Goal: Use online tool/utility: Utilize a website feature to perform a specific function

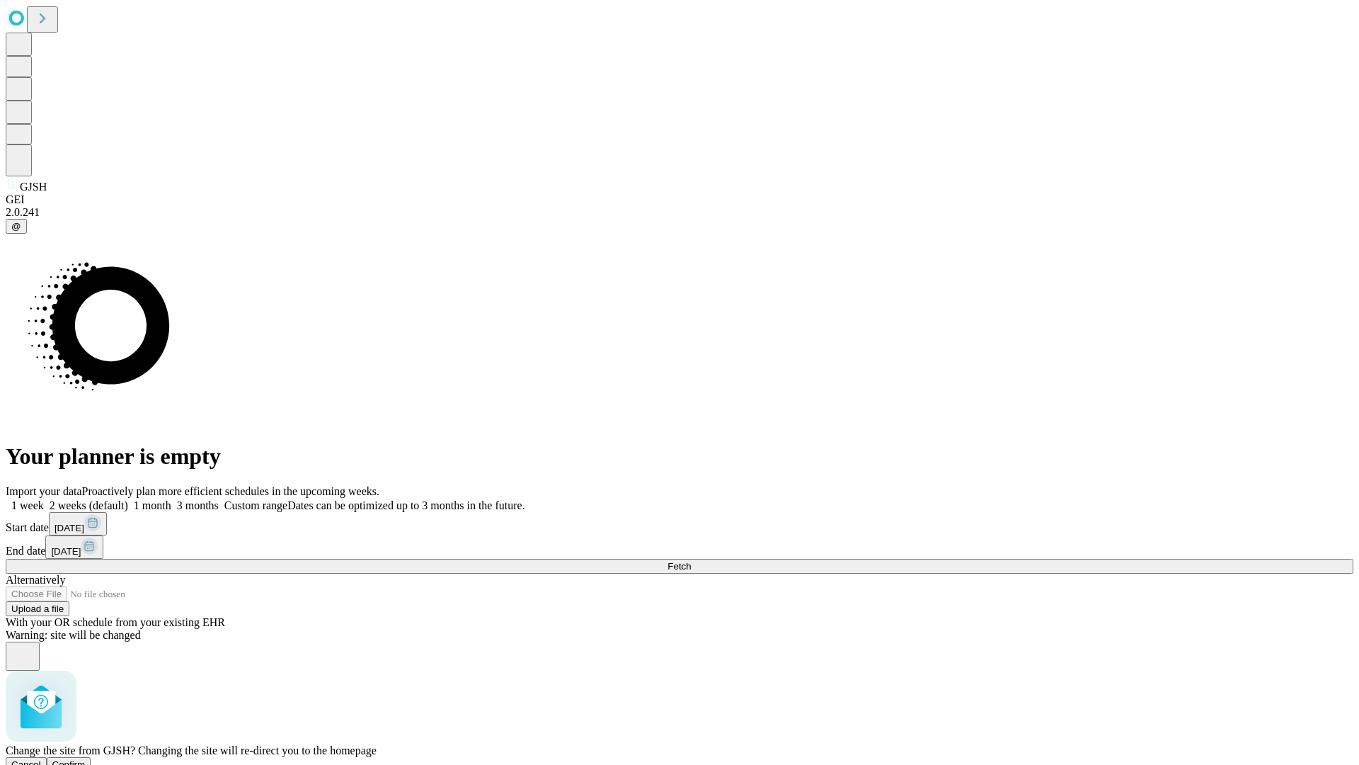
click at [86, 759] on span "Confirm" at bounding box center [68, 764] width 33 height 11
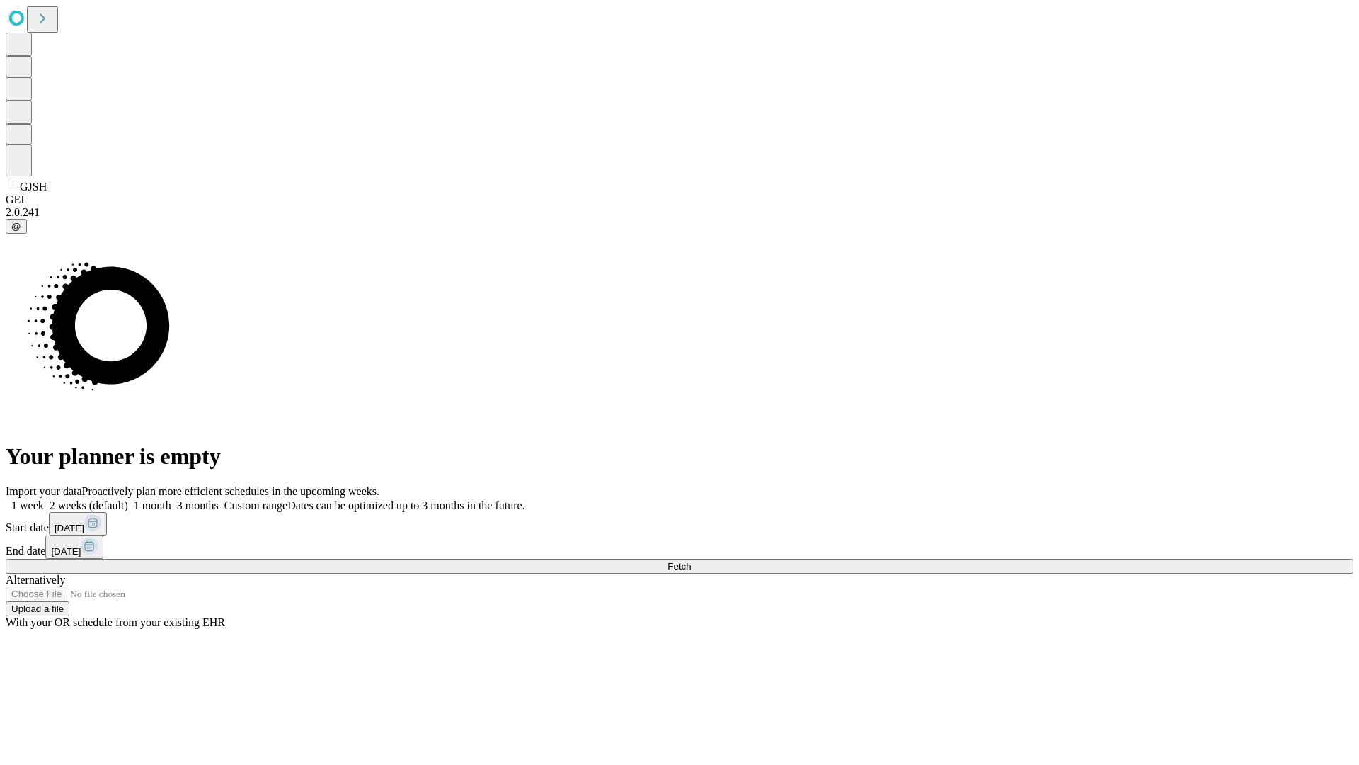
click at [44, 499] on label "1 week" at bounding box center [25, 505] width 38 height 12
click at [691, 561] on span "Fetch" at bounding box center [679, 566] width 23 height 11
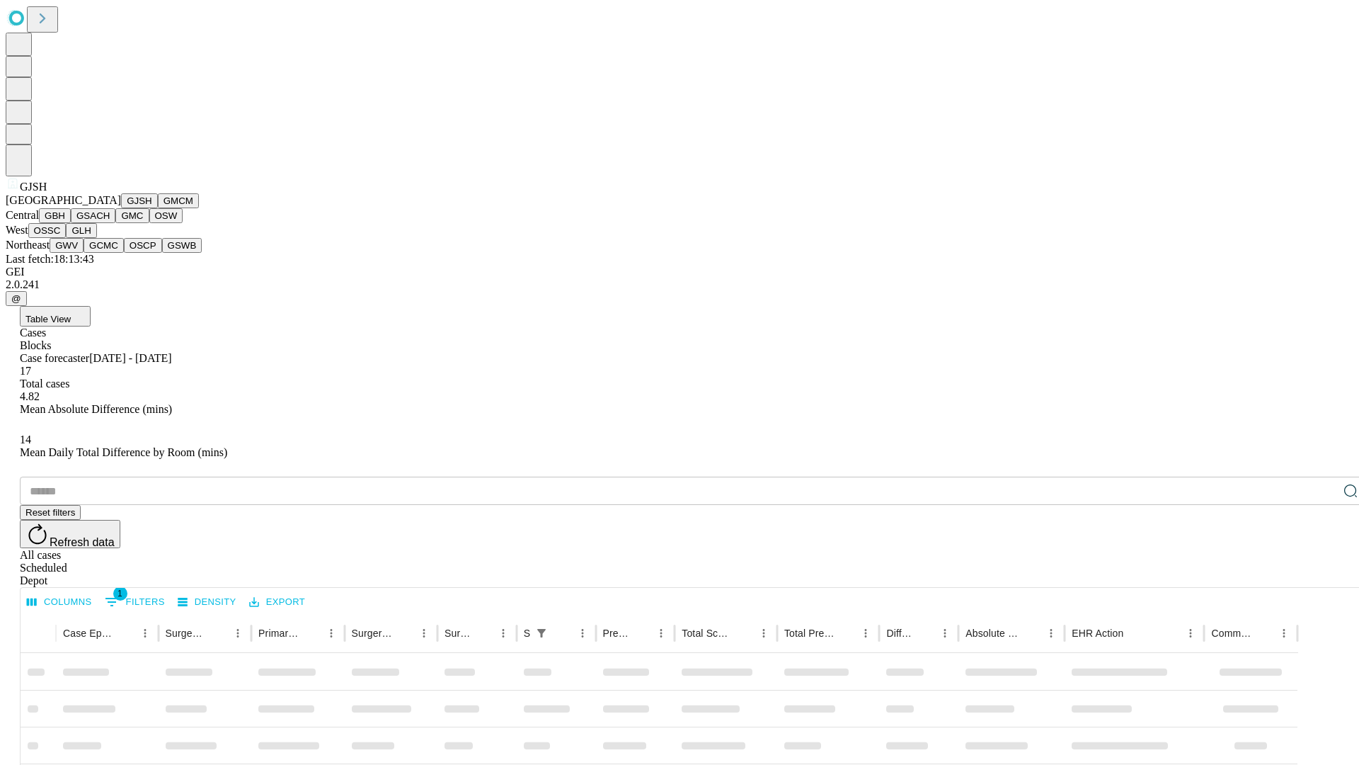
click at [158, 208] on button "GMCM" at bounding box center [178, 200] width 41 height 15
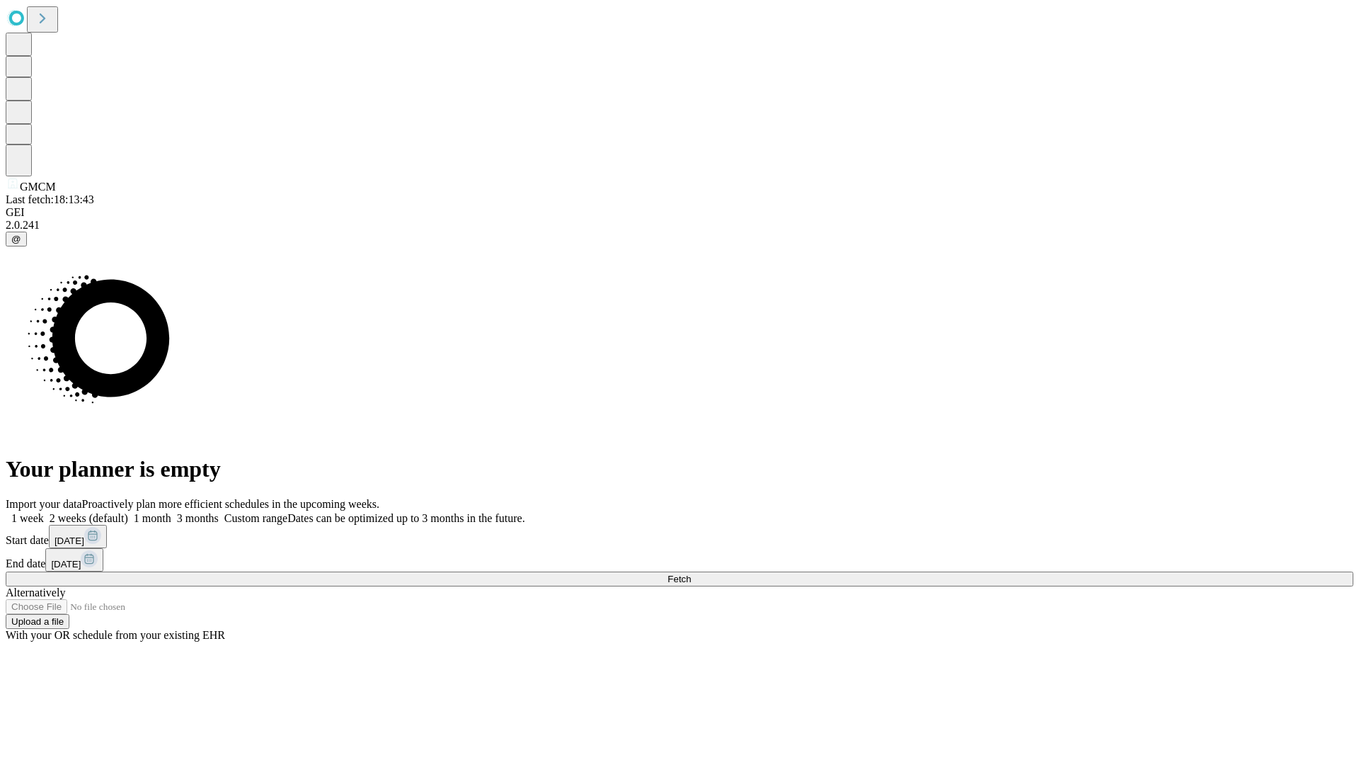
click at [44, 512] on label "1 week" at bounding box center [25, 518] width 38 height 12
click at [691, 574] on span "Fetch" at bounding box center [679, 579] width 23 height 11
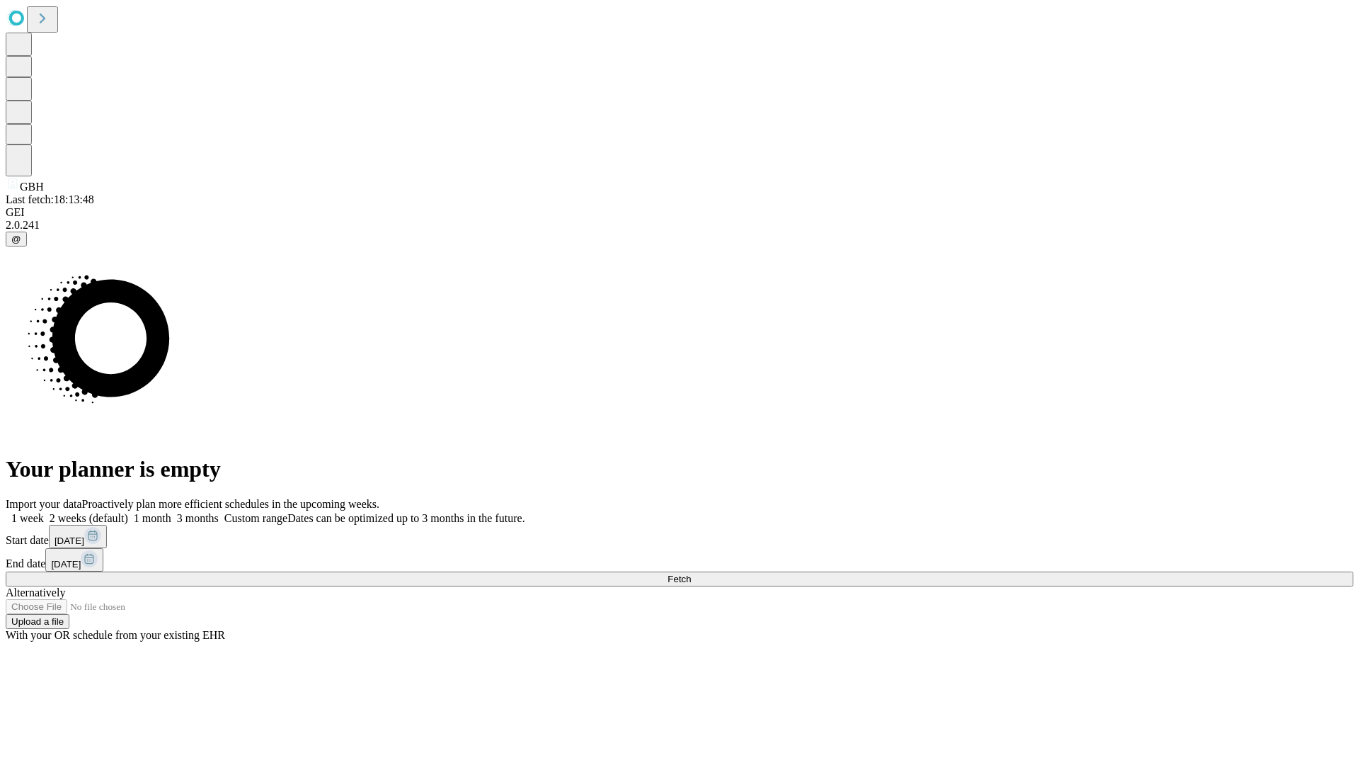
click at [44, 512] on label "1 week" at bounding box center [25, 518] width 38 height 12
click at [691, 574] on span "Fetch" at bounding box center [679, 579] width 23 height 11
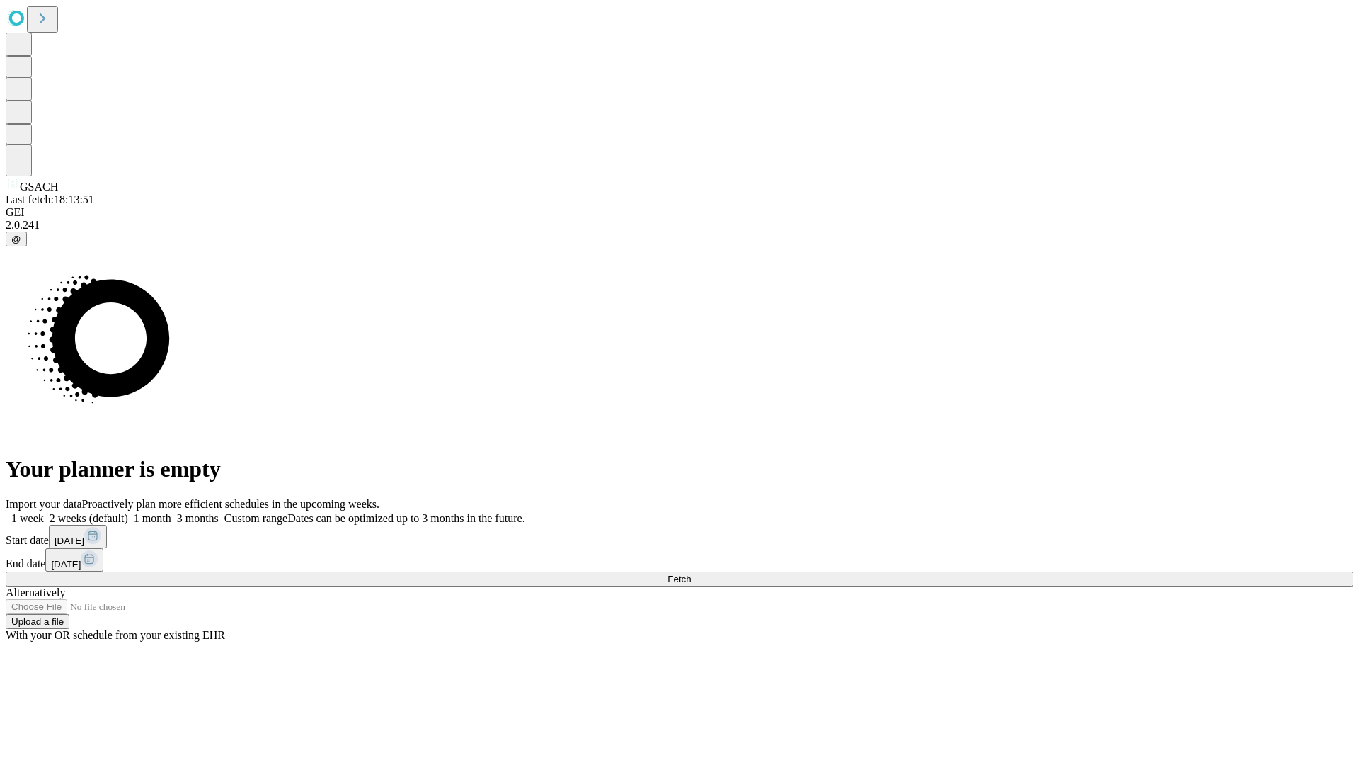
click at [44, 512] on label "1 week" at bounding box center [25, 518] width 38 height 12
click at [691, 574] on span "Fetch" at bounding box center [679, 579] width 23 height 11
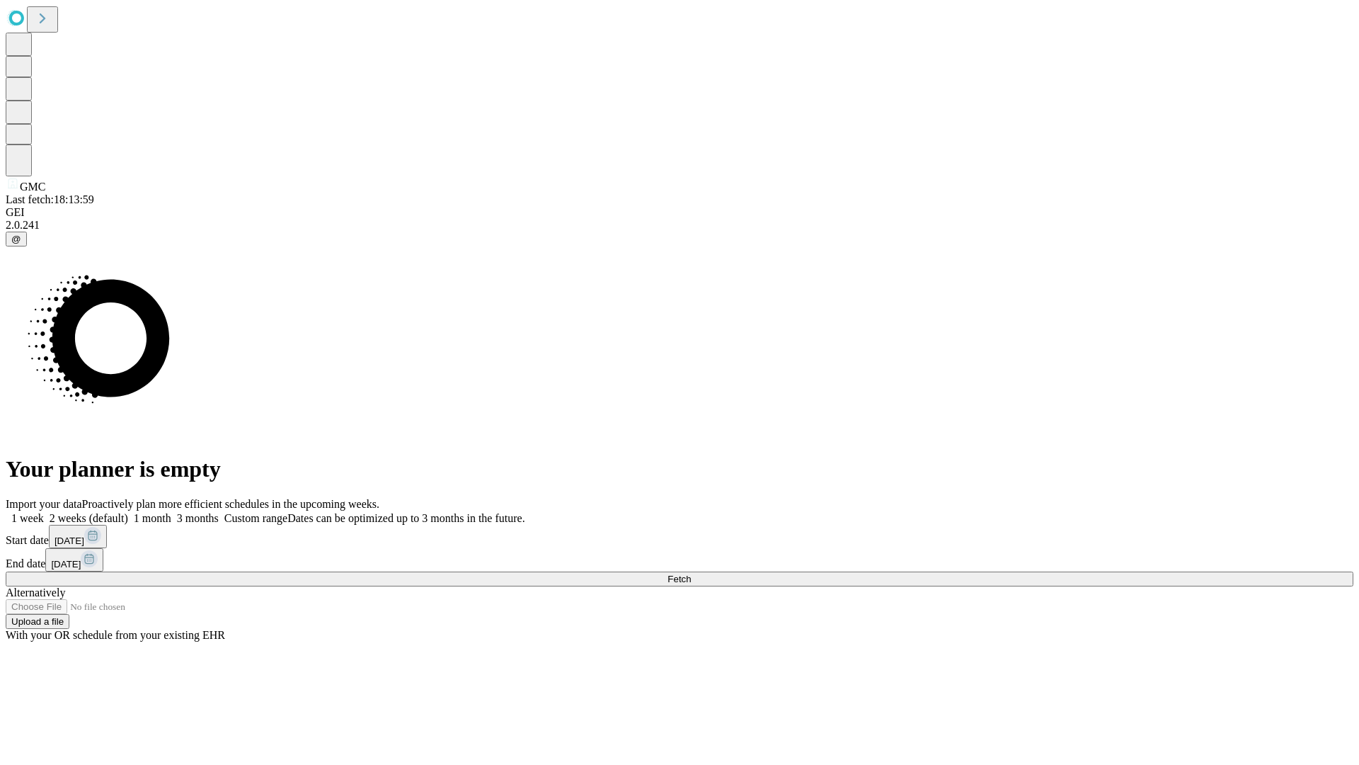
click at [44, 512] on label "1 week" at bounding box center [25, 518] width 38 height 12
click at [691, 574] on span "Fetch" at bounding box center [679, 579] width 23 height 11
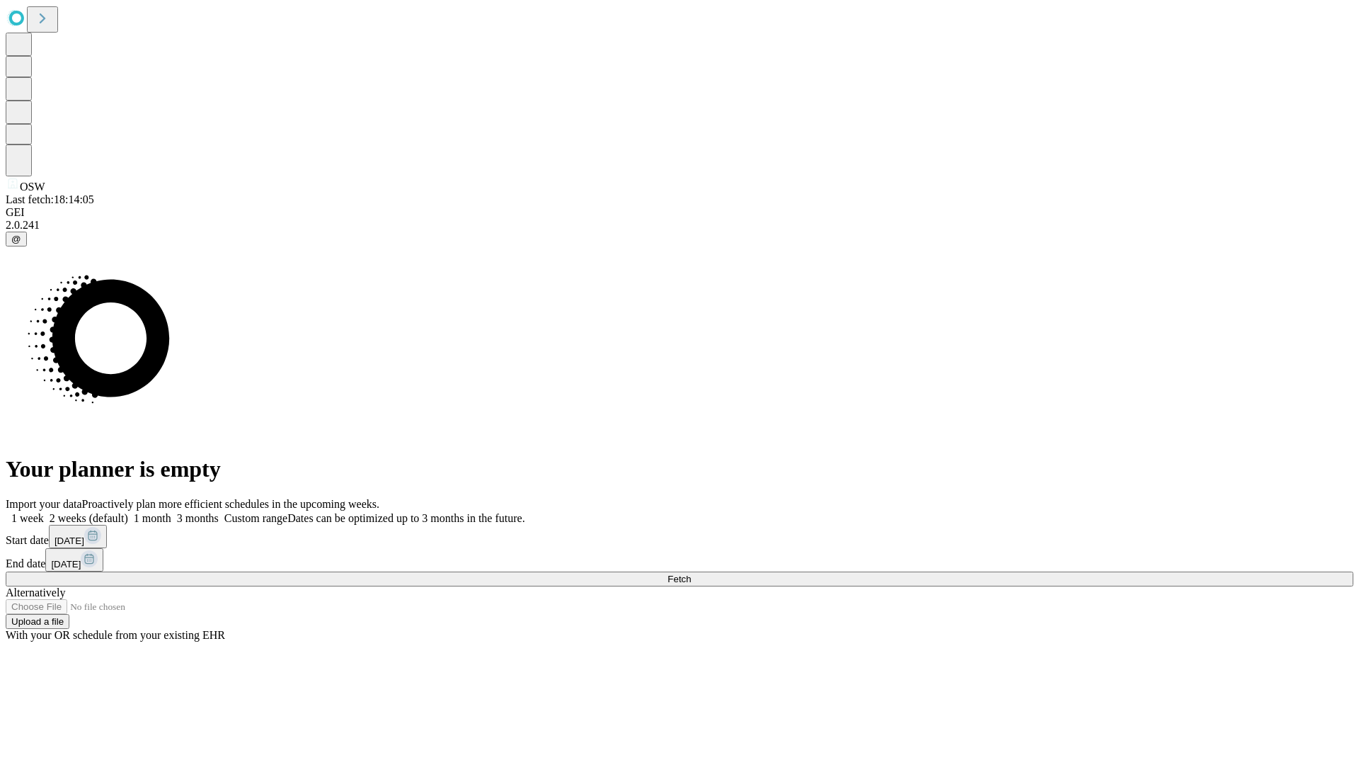
click at [44, 512] on label "1 week" at bounding box center [25, 518] width 38 height 12
click at [691, 574] on span "Fetch" at bounding box center [679, 579] width 23 height 11
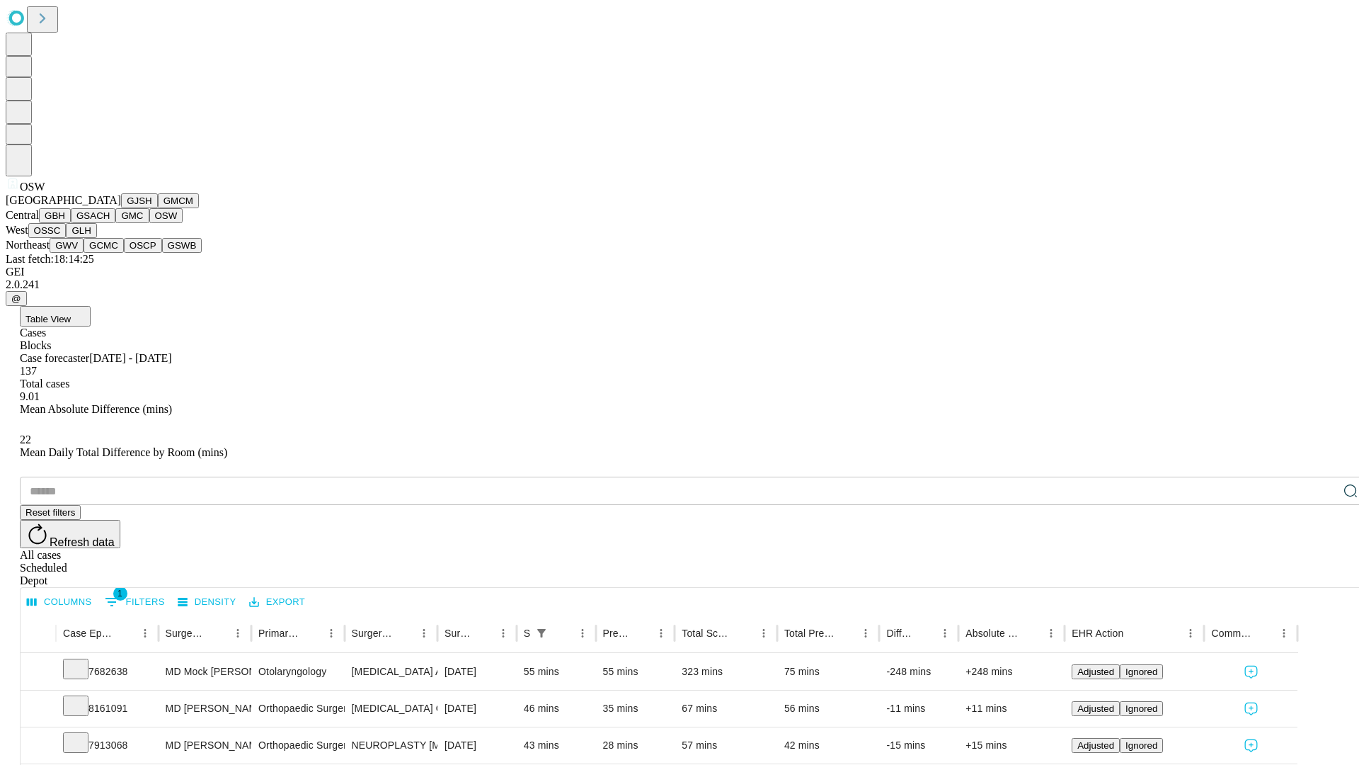
click at [67, 238] on button "OSSC" at bounding box center [47, 230] width 38 height 15
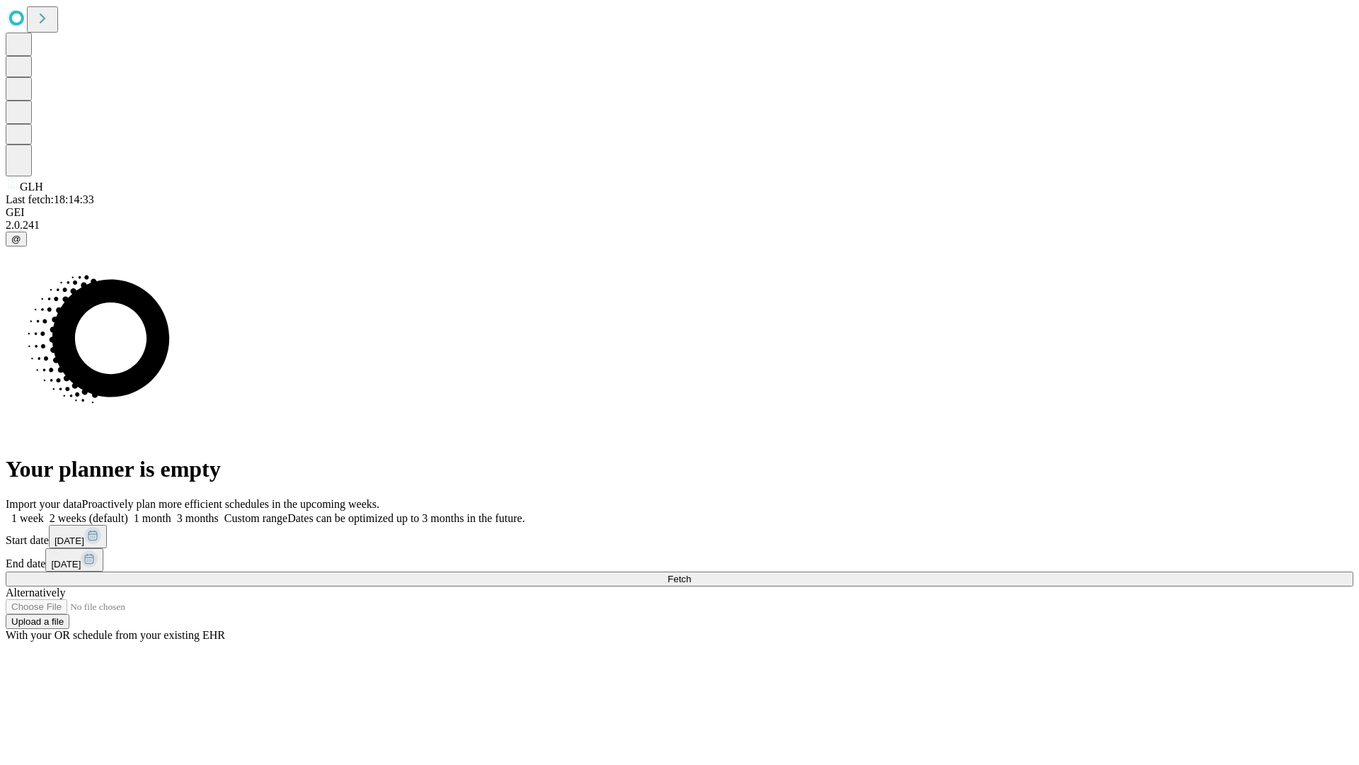
click at [44, 512] on label "1 week" at bounding box center [25, 518] width 38 height 12
click at [691, 574] on span "Fetch" at bounding box center [679, 579] width 23 height 11
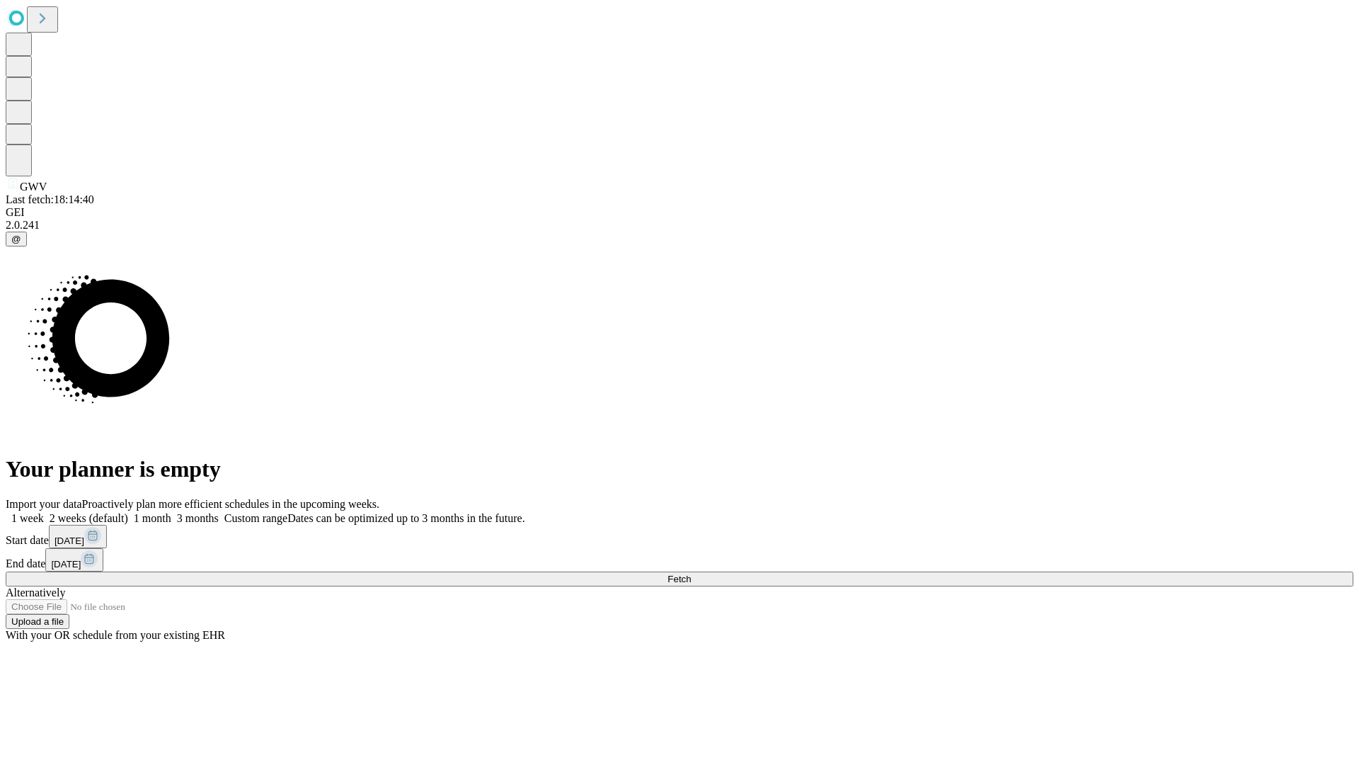
click at [44, 512] on label "1 week" at bounding box center [25, 518] width 38 height 12
click at [691, 574] on span "Fetch" at bounding box center [679, 579] width 23 height 11
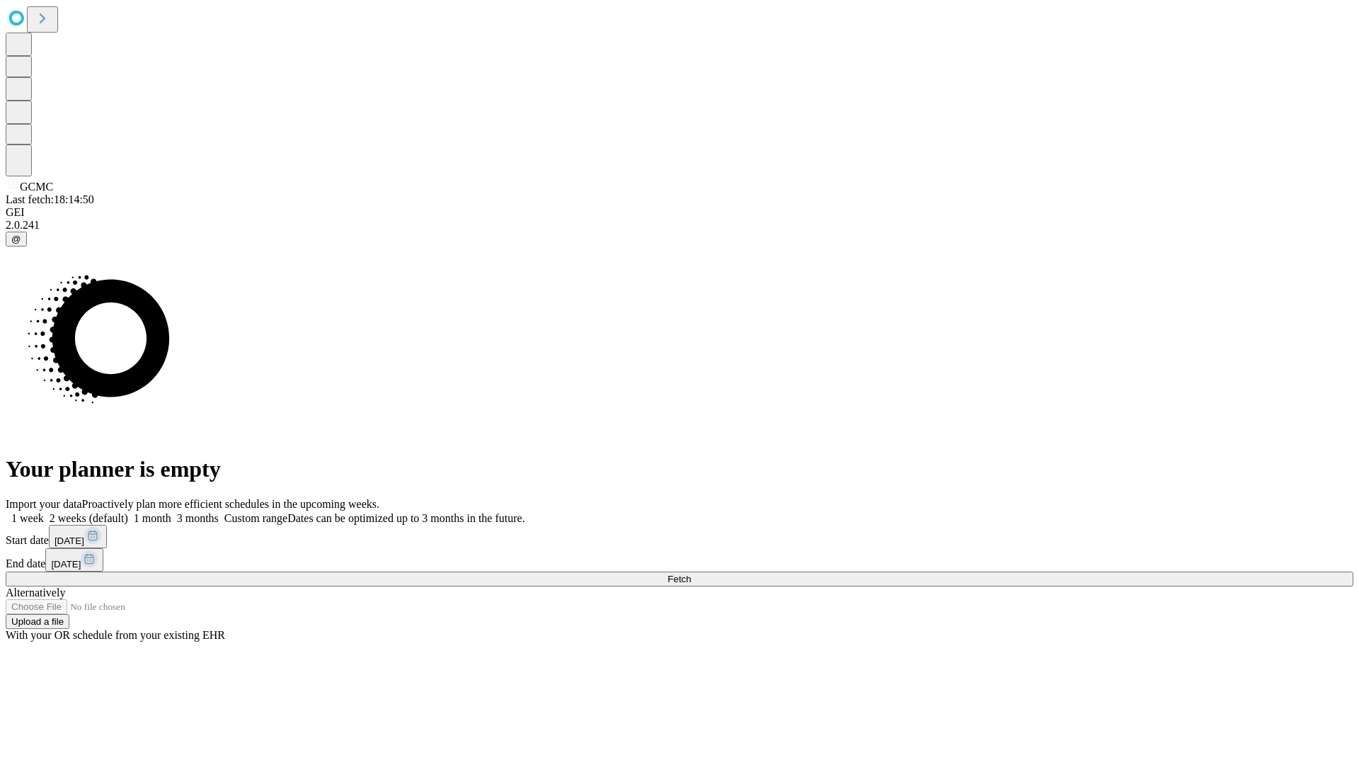
click at [44, 512] on label "1 week" at bounding box center [25, 518] width 38 height 12
click at [691, 574] on span "Fetch" at bounding box center [679, 579] width 23 height 11
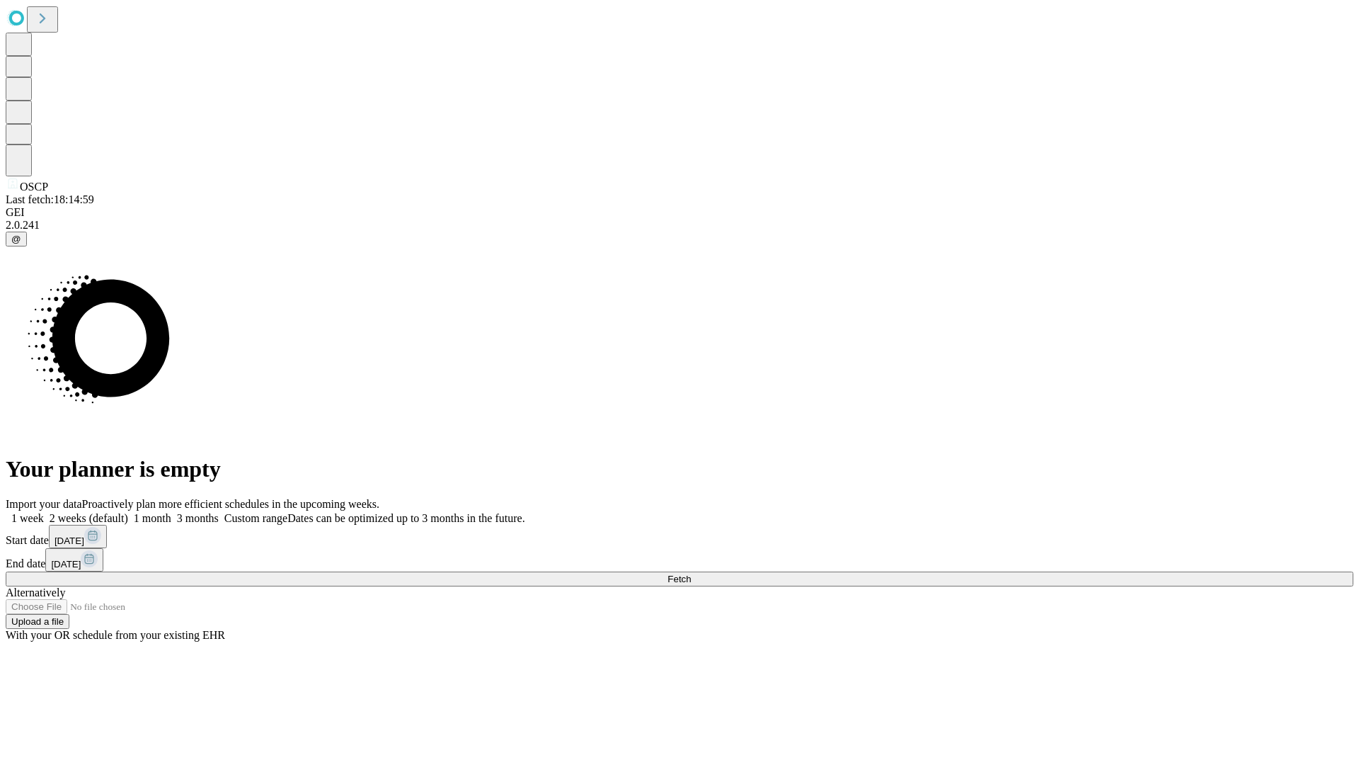
click at [44, 512] on label "1 week" at bounding box center [25, 518] width 38 height 12
click at [691, 574] on span "Fetch" at bounding box center [679, 579] width 23 height 11
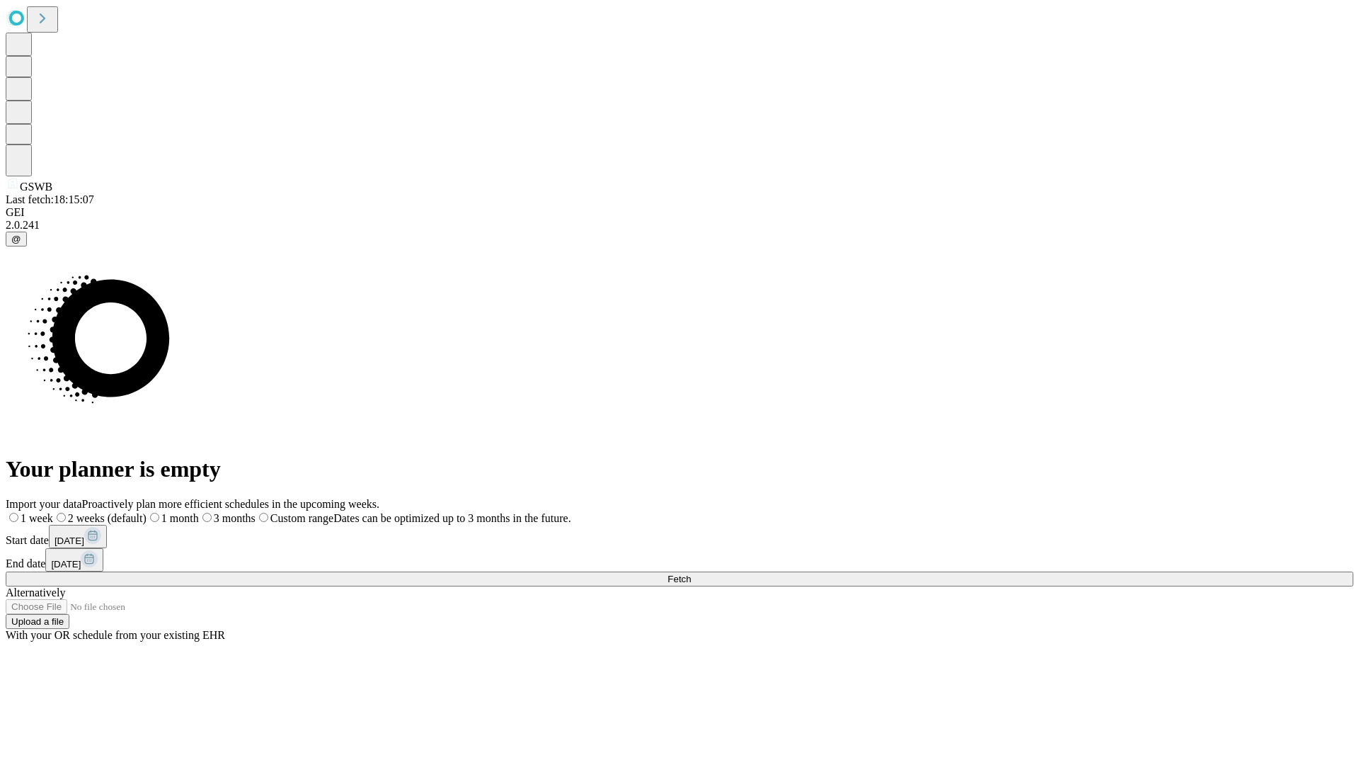
click at [53, 512] on label "1 week" at bounding box center [29, 518] width 47 height 12
click at [691, 574] on span "Fetch" at bounding box center [679, 579] width 23 height 11
